Goal: Navigation & Orientation: Go to known website

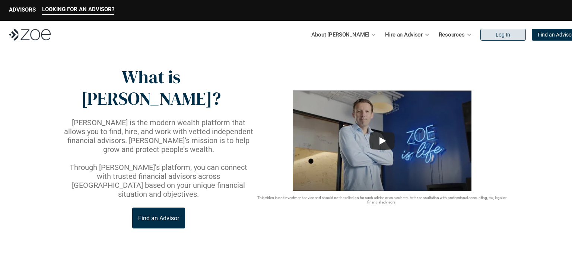
click at [496, 32] on p "Log In" at bounding box center [503, 35] width 15 height 6
click at [496, 35] on p "Log In" at bounding box center [503, 35] width 15 height 6
